Goal: Use online tool/utility: Use online tool/utility

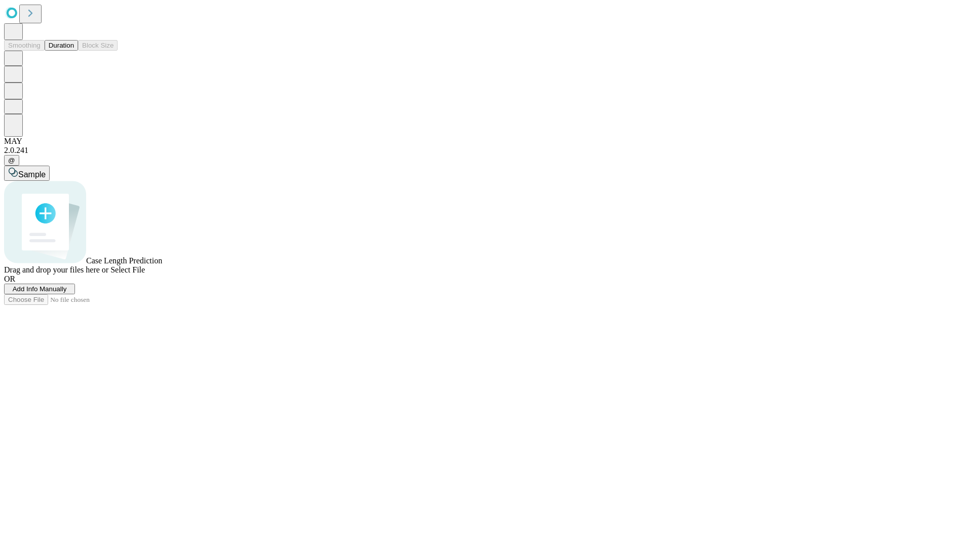
click at [74, 51] on button "Duration" at bounding box center [61, 45] width 33 height 11
click at [145, 274] on span "Select File" at bounding box center [127, 269] width 34 height 9
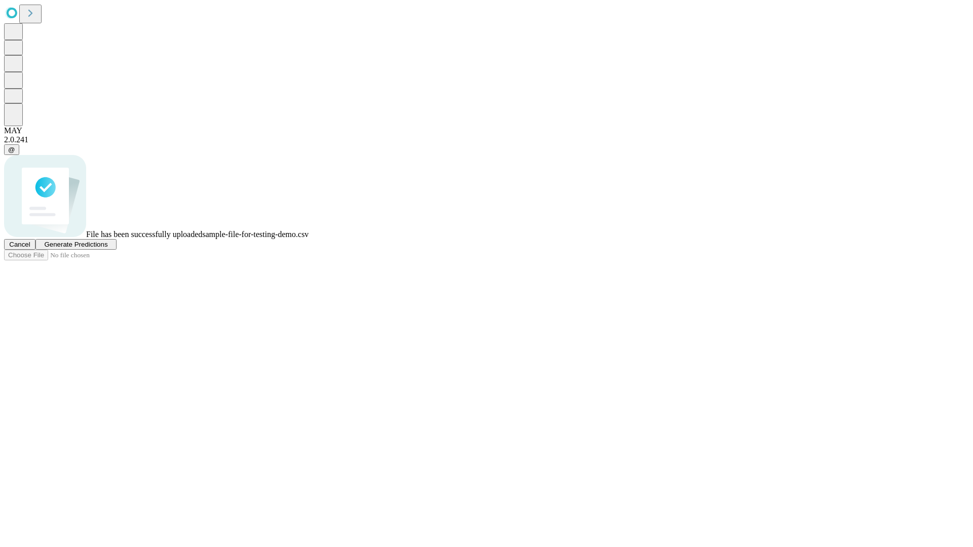
click at [107, 248] on span "Generate Predictions" at bounding box center [75, 245] width 63 height 8
